Goal: Information Seeking & Learning: Learn about a topic

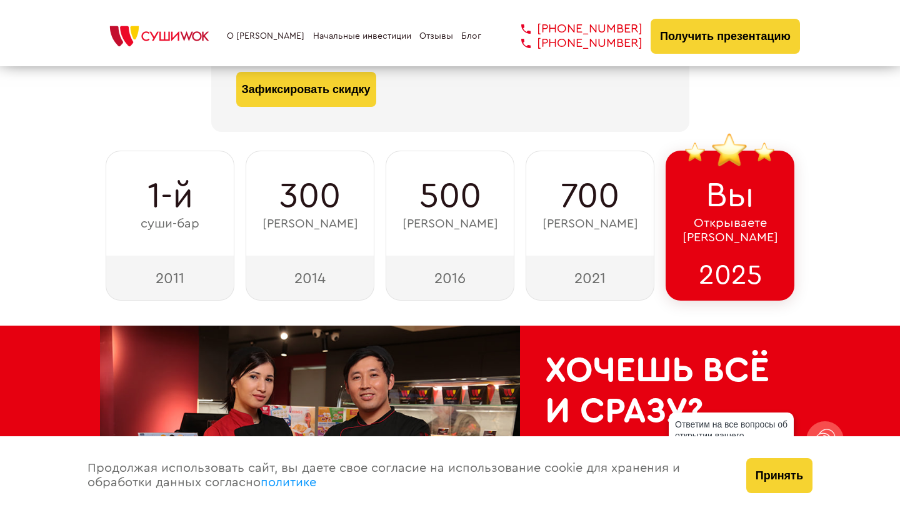
scroll to position [242, 0]
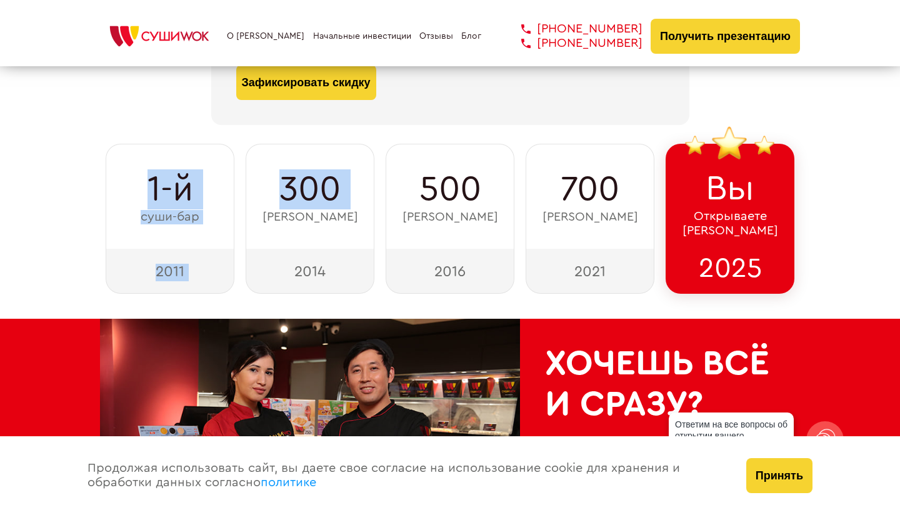
drag, startPoint x: 144, startPoint y: 181, endPoint x: 241, endPoint y: 209, distance: 101.1
click at [241, 209] on div "1-й суши-бар 2011 300 суши-баров 2014 500 суши-баров 2016 700 суши-баров 2021 В…" at bounding box center [450, 219] width 700 height 150
click at [312, 190] on span "300" at bounding box center [309, 189] width 61 height 40
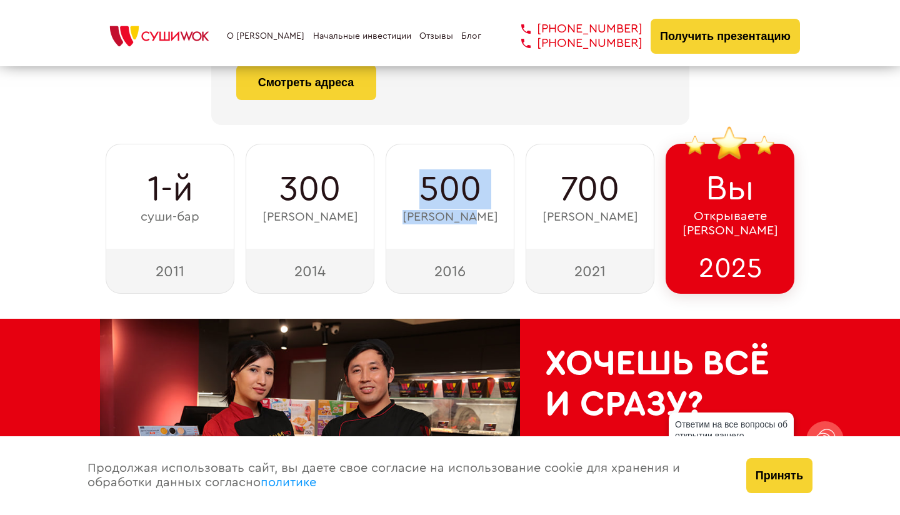
drag, startPoint x: 423, startPoint y: 188, endPoint x: 510, endPoint y: 210, distance: 89.0
click at [510, 210] on div "500 суши-баров" at bounding box center [450, 196] width 129 height 105
click at [569, 174] on span "700" at bounding box center [590, 189] width 59 height 40
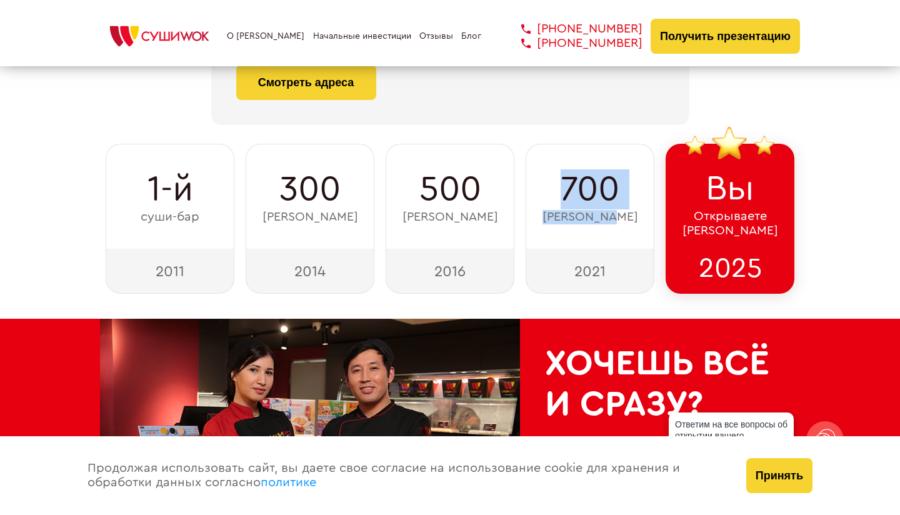
drag, startPoint x: 563, startPoint y: 179, endPoint x: 631, endPoint y: 212, distance: 76.3
click at [631, 212] on div "700 суши-баров" at bounding box center [590, 196] width 129 height 105
click at [583, 181] on span "700" at bounding box center [590, 189] width 59 height 40
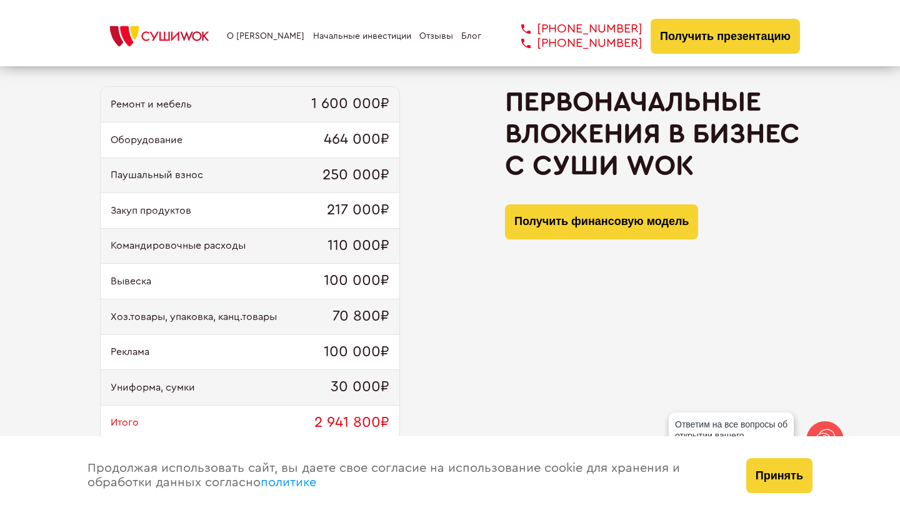
scroll to position [1278, 0]
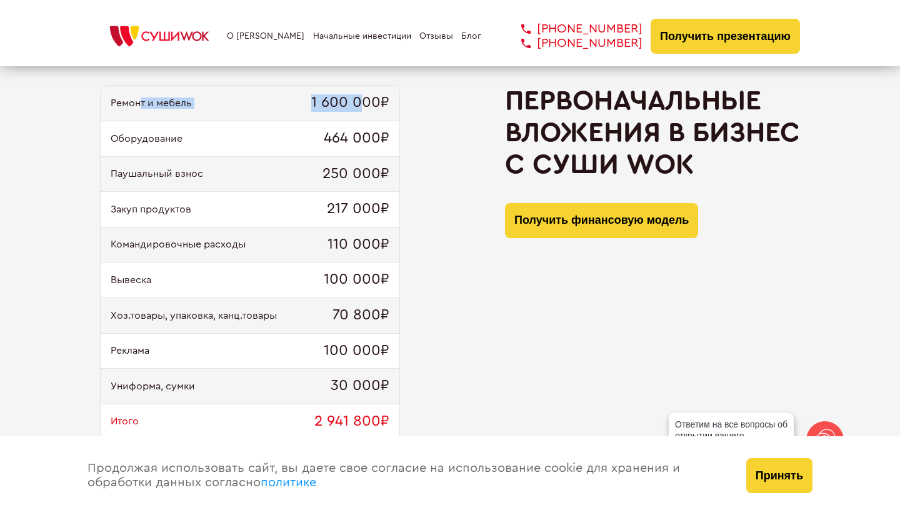
drag, startPoint x: 141, startPoint y: 102, endPoint x: 364, endPoint y: 102, distance: 223.8
click at [364, 102] on div "Ремонт и мебель 1 600 000₽" at bounding box center [250, 104] width 299 height 36
click at [392, 105] on div "Ремонт и мебель 1 600 000₽" at bounding box center [250, 104] width 299 height 36
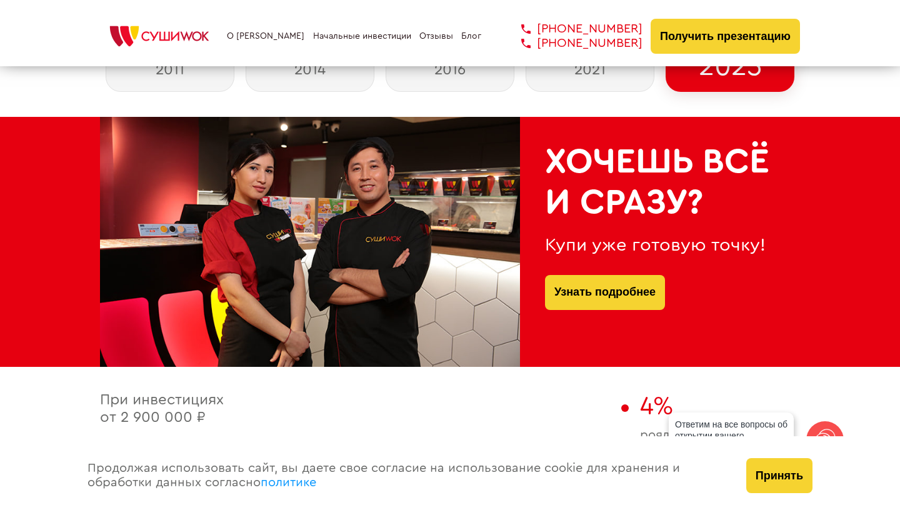
scroll to position [0, 0]
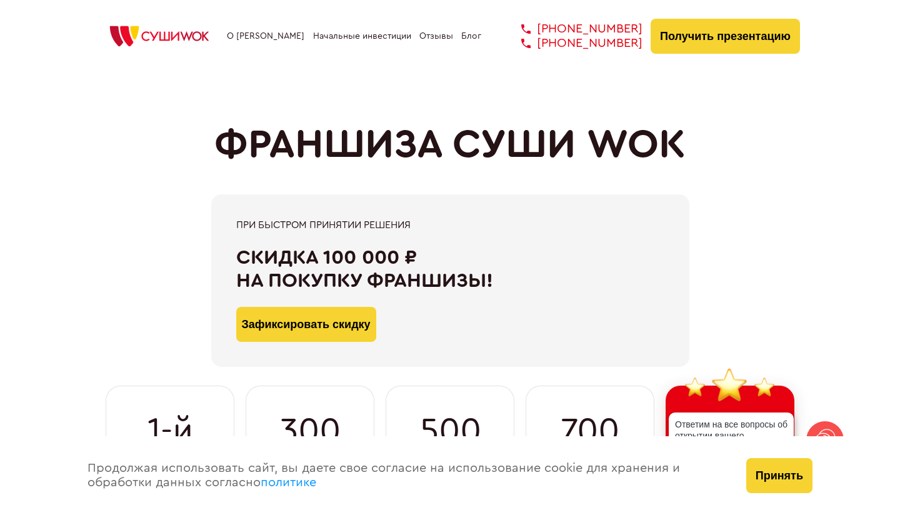
click at [273, 38] on link "О [PERSON_NAME]" at bounding box center [266, 36] width 78 height 10
click at [264, 37] on link "О [PERSON_NAME]" at bounding box center [266, 36] width 78 height 10
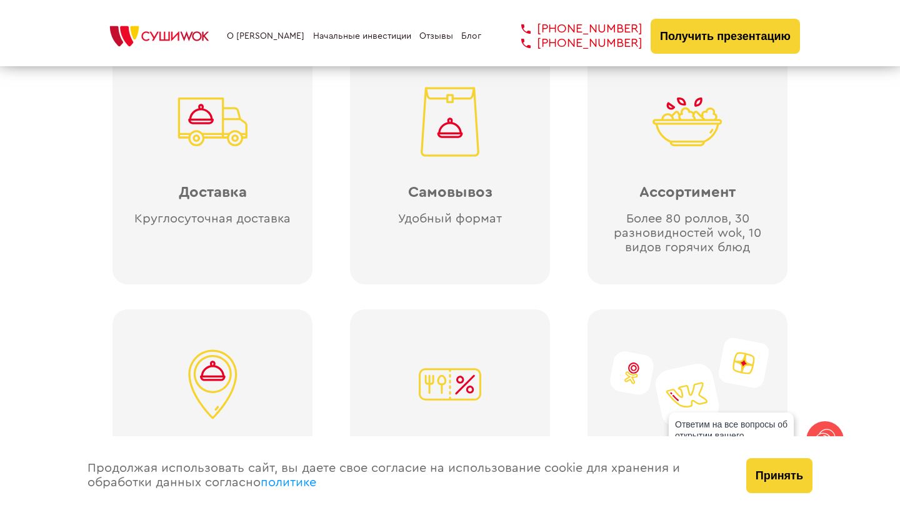
scroll to position [2920, 0]
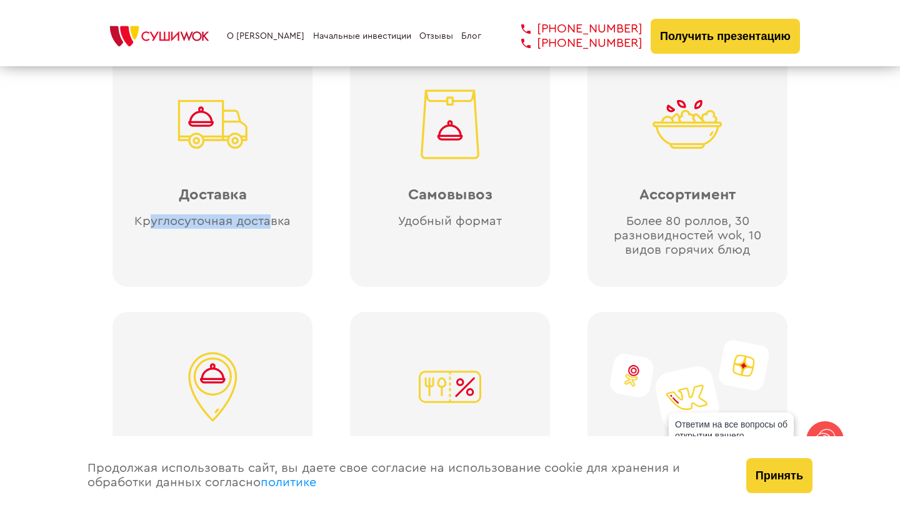
drag, startPoint x: 154, startPoint y: 219, endPoint x: 333, endPoint y: 223, distance: 179.5
click at [333, 223] on div "Доставка Круглосуточная доставка Самовывоз Удобный формат Ассортимент Более 80 …" at bounding box center [450, 299] width 700 height 525
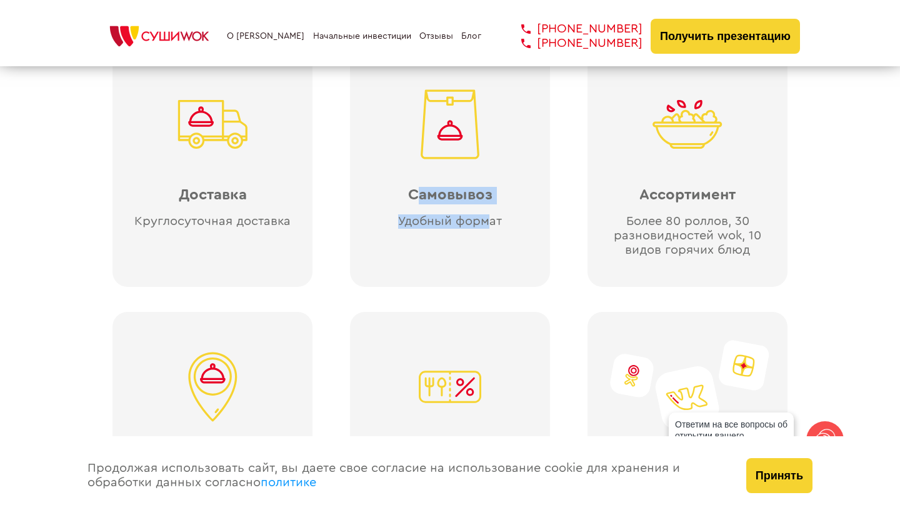
drag, startPoint x: 415, startPoint y: 193, endPoint x: 492, endPoint y: 224, distance: 83.2
click at [492, 224] on div "Самовывоз Удобный формат" at bounding box center [450, 168] width 200 height 238
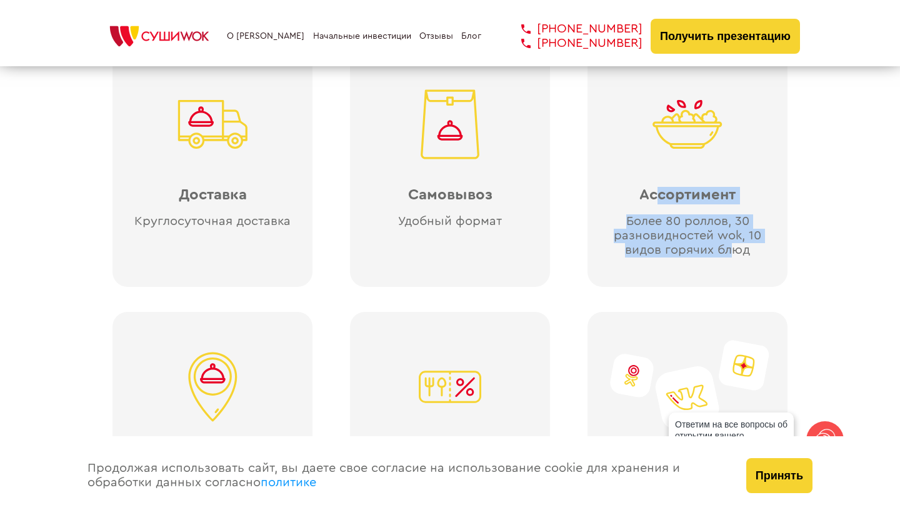
drag, startPoint x: 657, startPoint y: 195, endPoint x: 733, endPoint y: 251, distance: 94.3
click at [735, 251] on div "Ассортимент Более 80 роллов, 30 разновидностей wok, 10 видов горячих блюд" at bounding box center [688, 168] width 200 height 238
click at [846, 190] on div "Покупатели ждут Cуши Wok в своем доме ВОСТРЕБОВАННЫЙ ФОРМАТ Доставка Круглосуто…" at bounding box center [450, 245] width 900 height 634
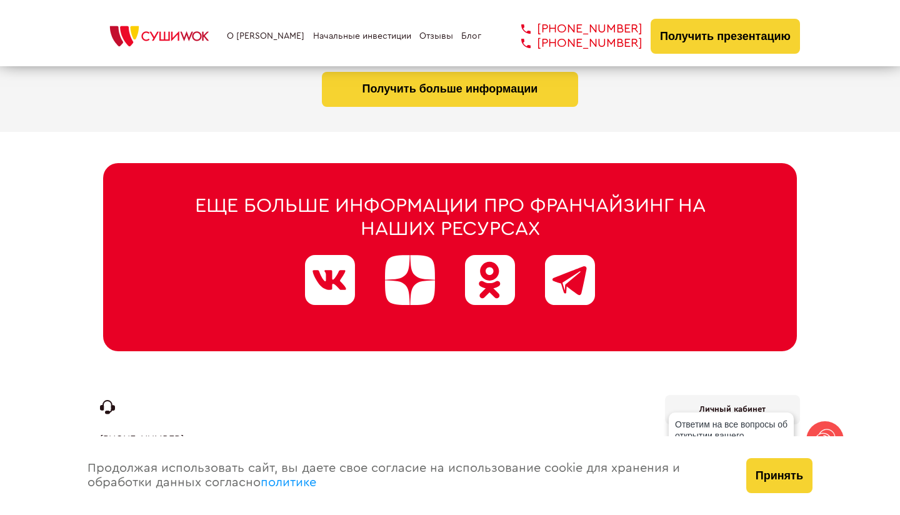
scroll to position [6395, 0]
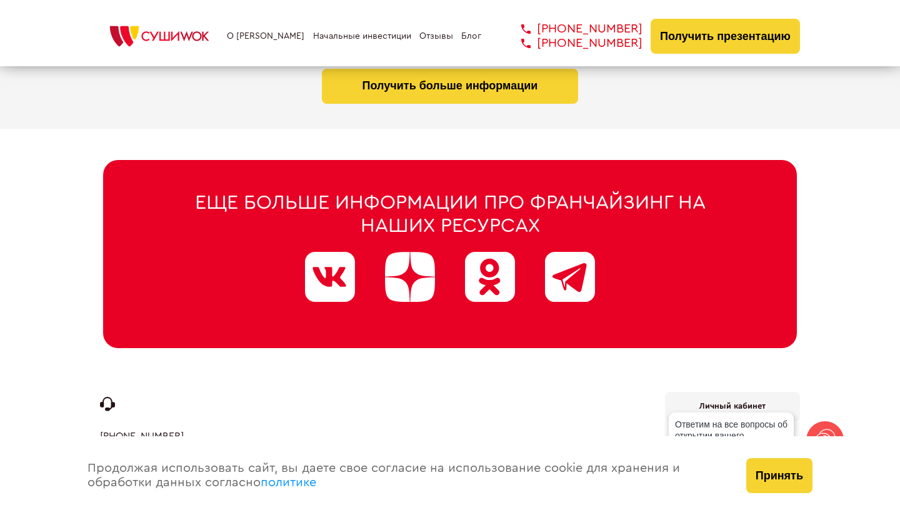
click at [436, 40] on link "Отзывы" at bounding box center [437, 36] width 34 height 10
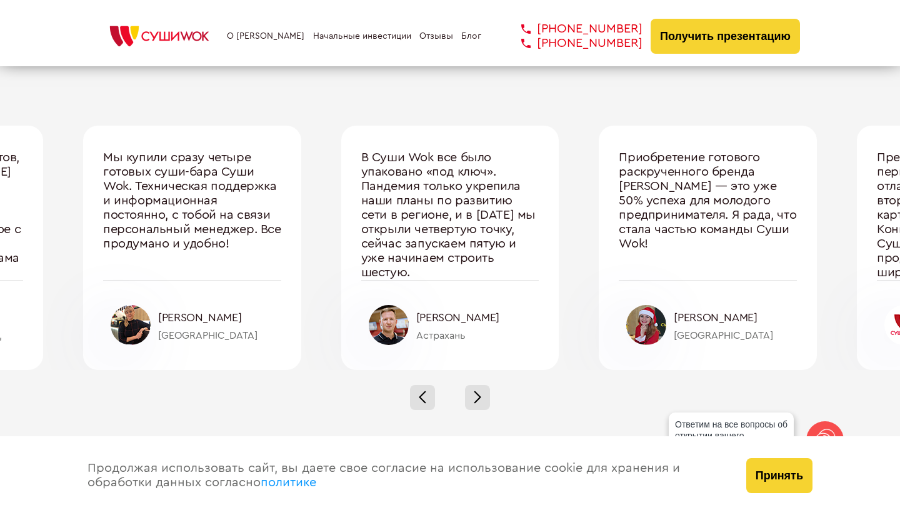
click at [171, 33] on img at bounding box center [159, 37] width 119 height 28
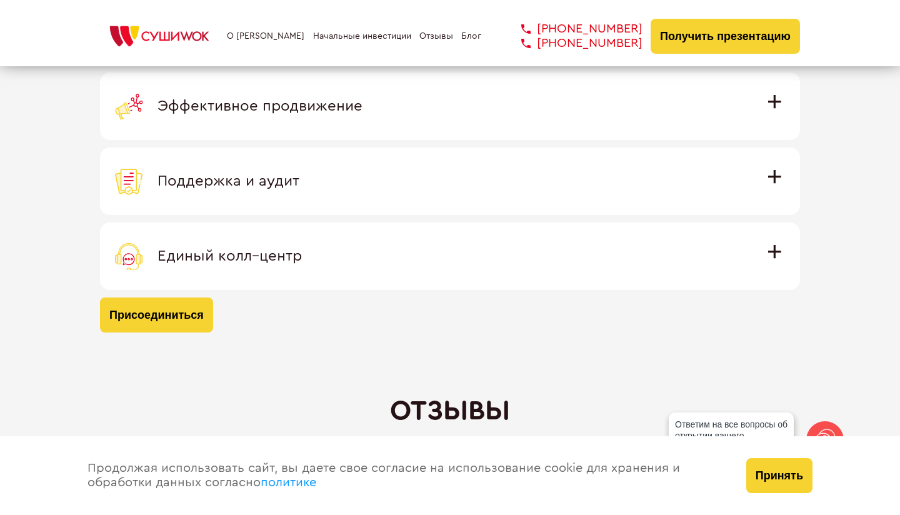
click at [386, 268] on div "Единый колл–центр" at bounding box center [450, 257] width 670 height 28
click at [0, 0] on input "Единый колл–центр Полностью интегрирован с программным обеспечением: вы не проп…" at bounding box center [0, 0] width 0 height 0
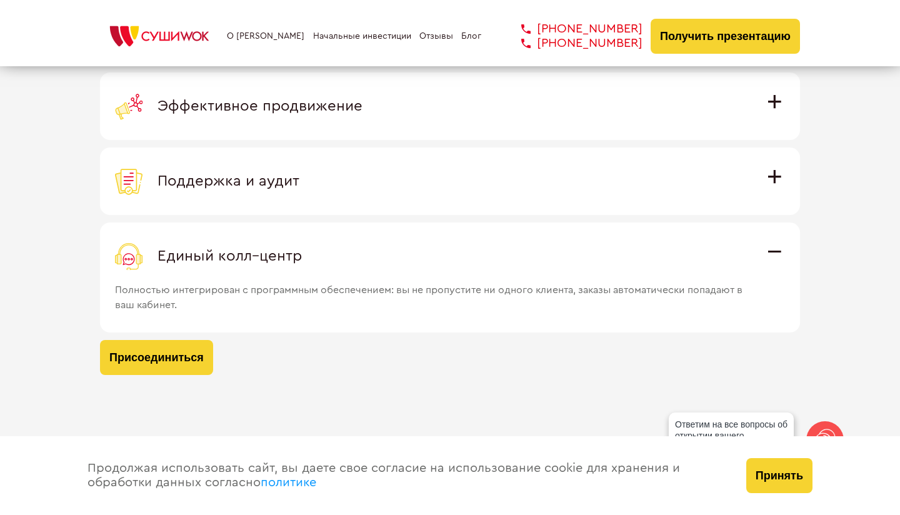
click at [387, 267] on div "Единый колл–центр" at bounding box center [450, 257] width 670 height 28
click at [0, 0] on input "Единый колл–центр Полностью интегрирован с программным обеспечением: вы не проп…" at bounding box center [0, 0] width 0 height 0
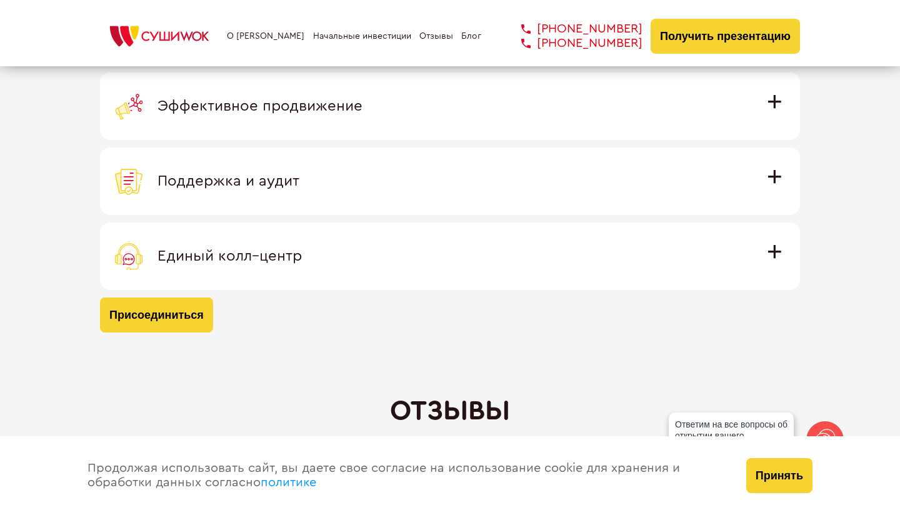
click at [406, 213] on label "Поддержка и аудит Аудит работы с целью поиска точек роста и постоянная поддержк…" at bounding box center [450, 182] width 700 height 68
click at [0, 0] on input "Поддержка и аудит Аудит работы с целью поиска точек роста и постоянная поддержк…" at bounding box center [0, 0] width 0 height 0
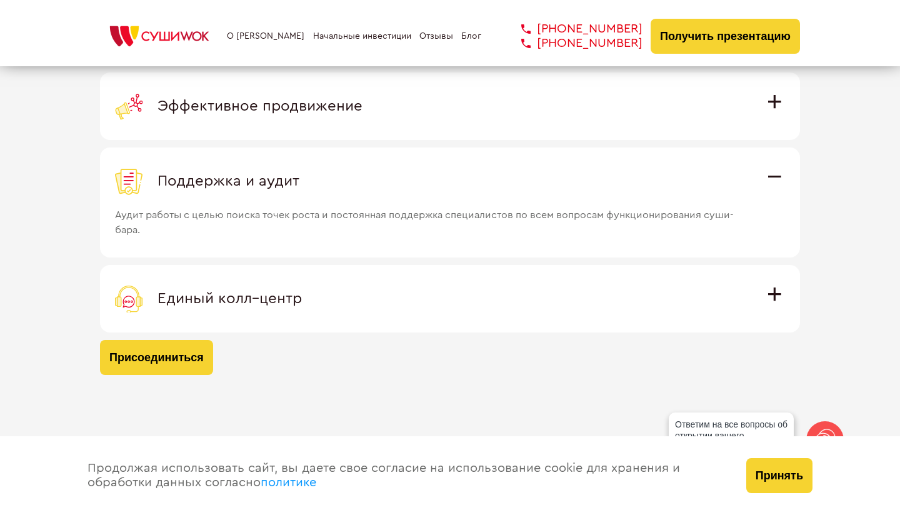
click at [406, 188] on div "Поддержка и аудит" at bounding box center [450, 182] width 670 height 28
click at [0, 0] on input "Поддержка и аудит Аудит работы с целью поиска точек роста и постоянная поддержк…" at bounding box center [0, 0] width 0 height 0
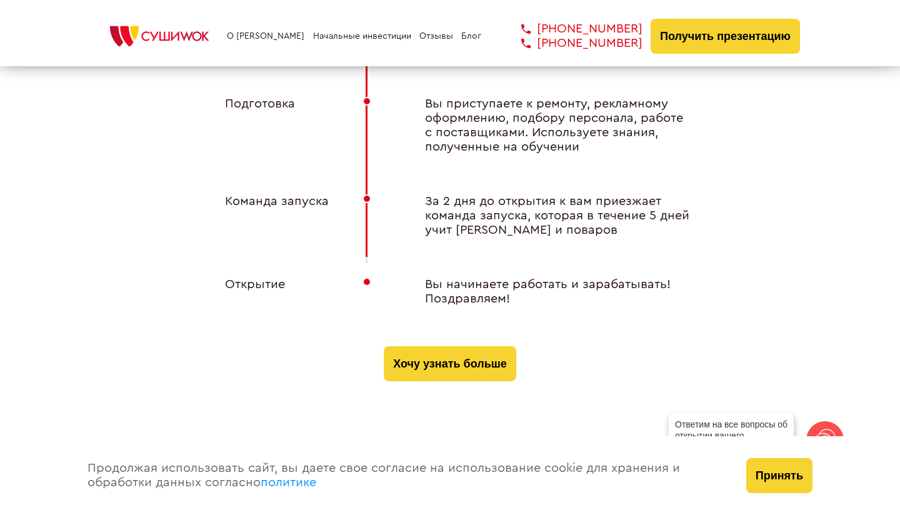
scroll to position [5063, 0]
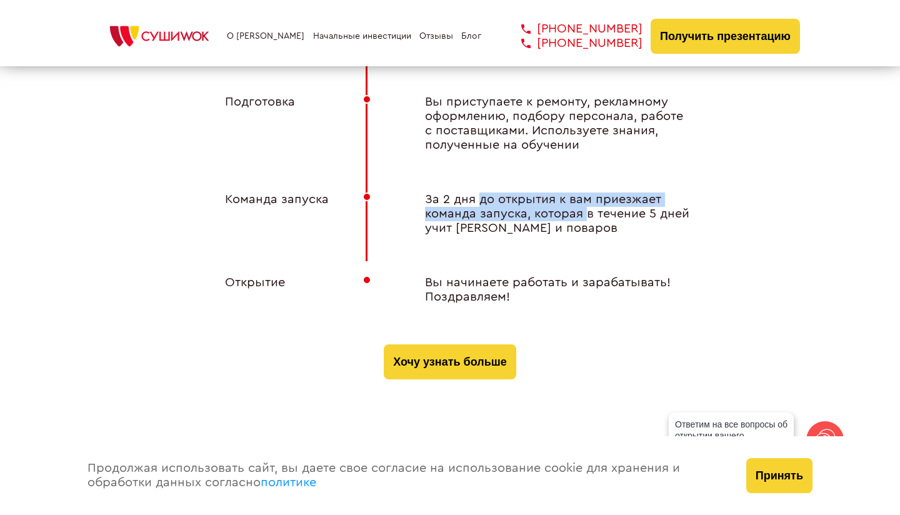
drag, startPoint x: 478, startPoint y: 186, endPoint x: 586, endPoint y: 203, distance: 109.5
click at [586, 203] on div "За 2 дня до открытия к вам приезжает команда запуска, которая в течение 5 дней …" at bounding box center [550, 214] width 300 height 43
click at [565, 198] on div "За 2 дня до открытия к вам приезжает команда запуска, которая в течение 5 дней …" at bounding box center [550, 214] width 300 height 43
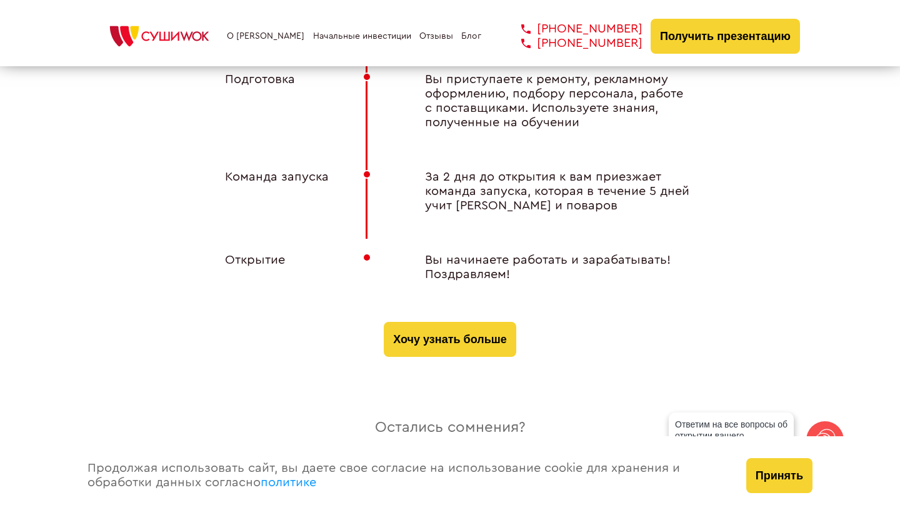
scroll to position [5092, 0]
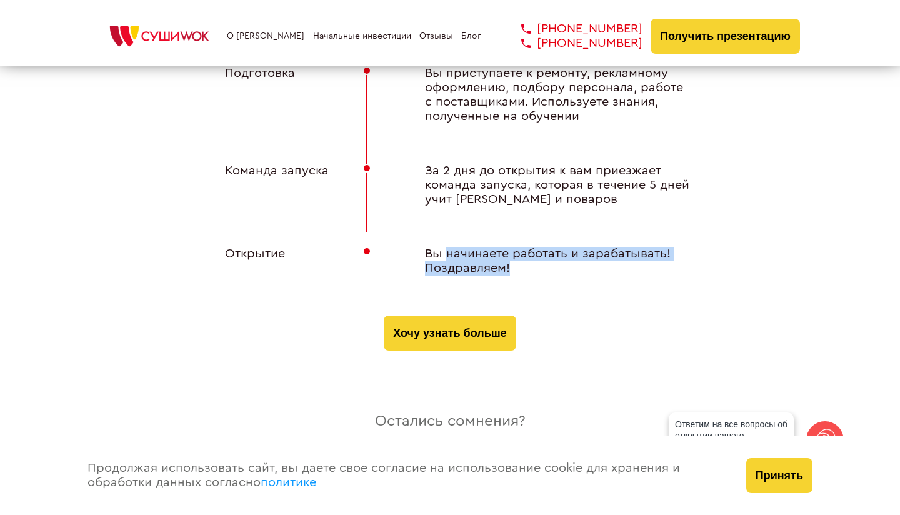
drag, startPoint x: 447, startPoint y: 236, endPoint x: 609, endPoint y: 255, distance: 163.0
click at [609, 255] on div "Вы начинаете работать и зарабатывать! Поздравляем!" at bounding box center [550, 261] width 300 height 29
click at [538, 247] on div "Вы начинаете работать и зарабатывать! Поздравляем!" at bounding box center [550, 261] width 300 height 29
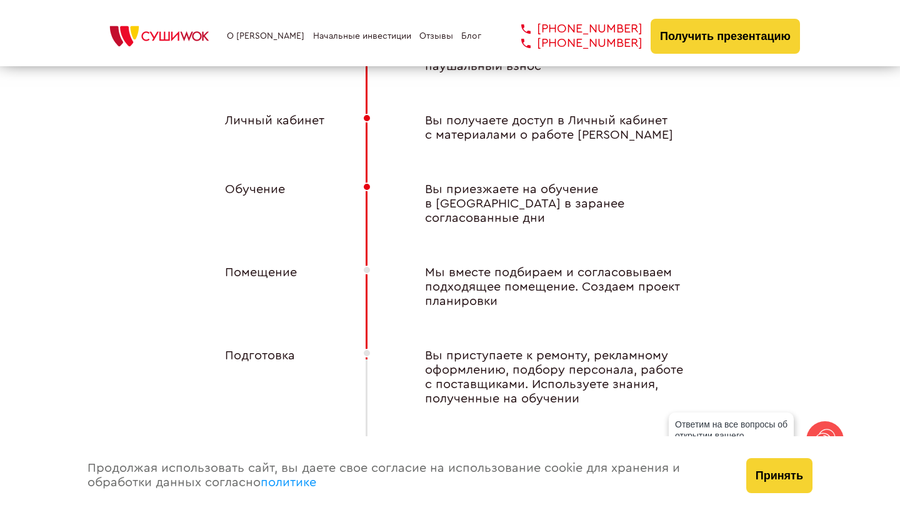
scroll to position [4736, 0]
